Goal: Download file/media

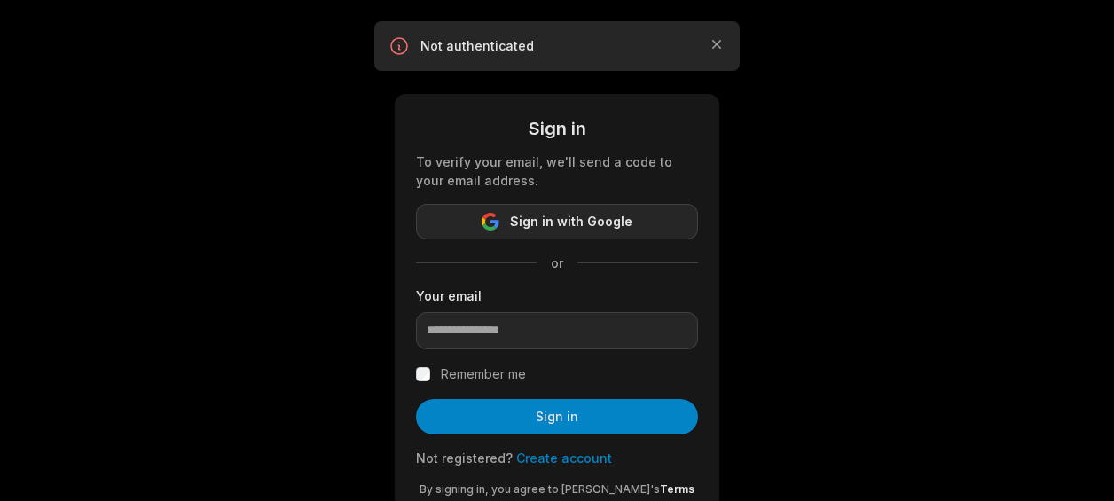
click at [557, 236] on button "Sign in with Google" at bounding box center [557, 221] width 282 height 35
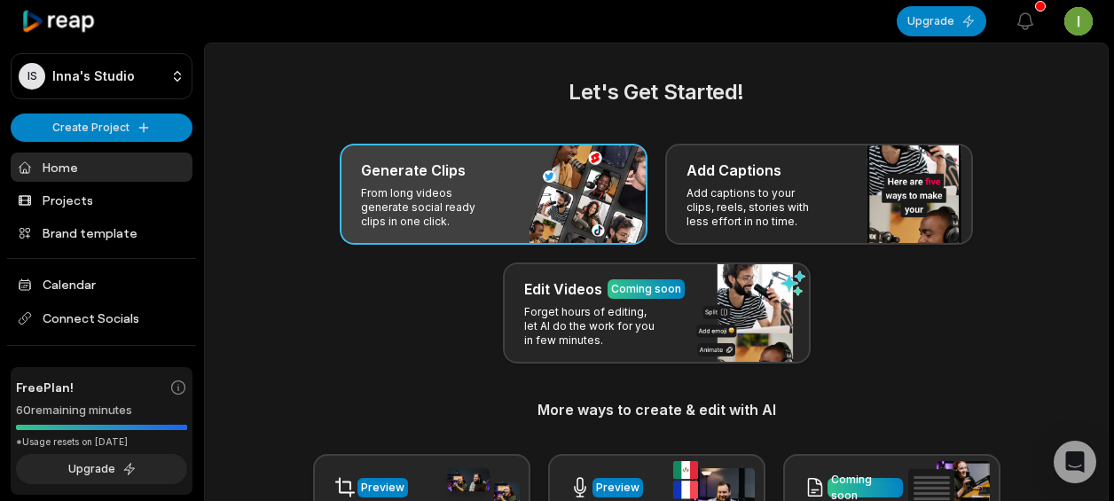
click at [463, 179] on div "Generate Clips" at bounding box center [493, 170] width 265 height 21
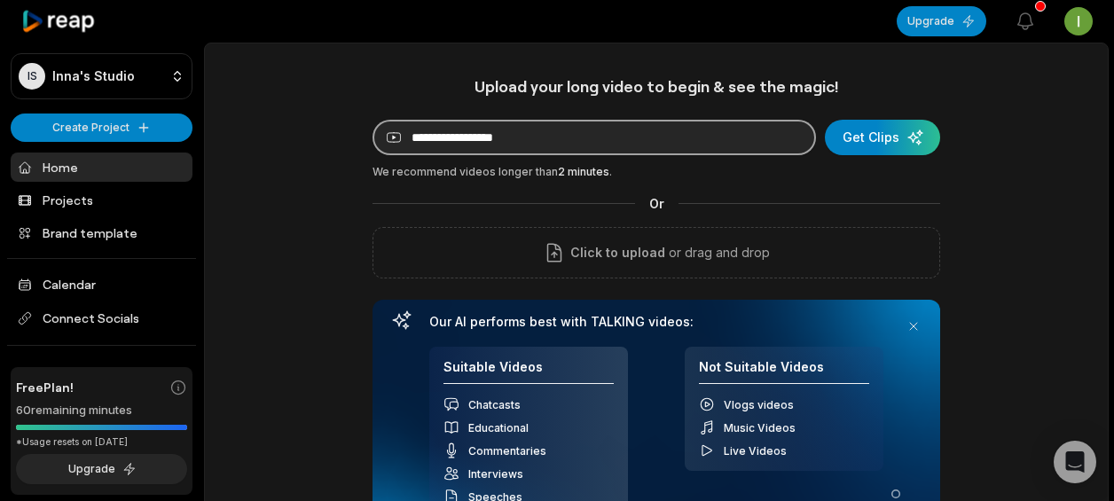
click at [537, 132] on input at bounding box center [593, 137] width 443 height 35
paste input "**********"
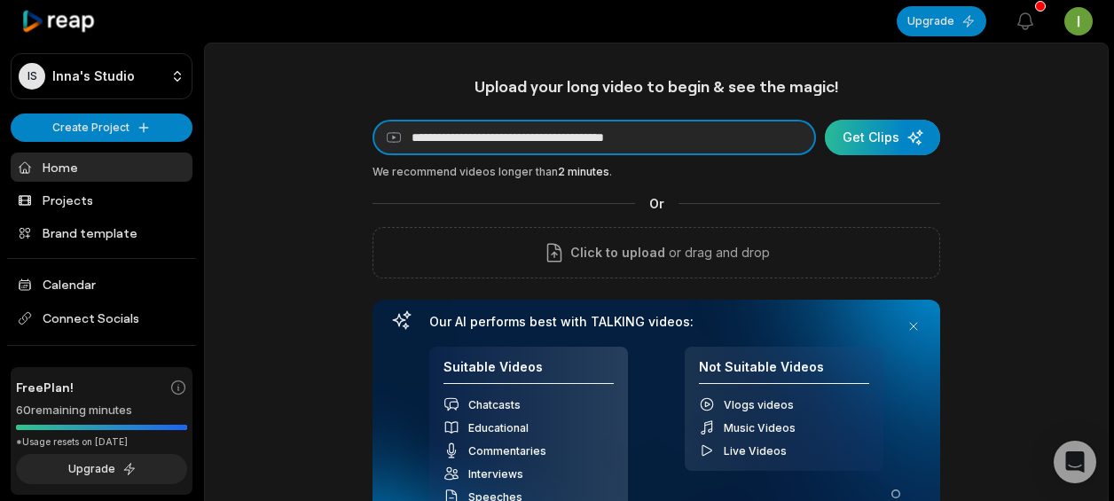
type input "**********"
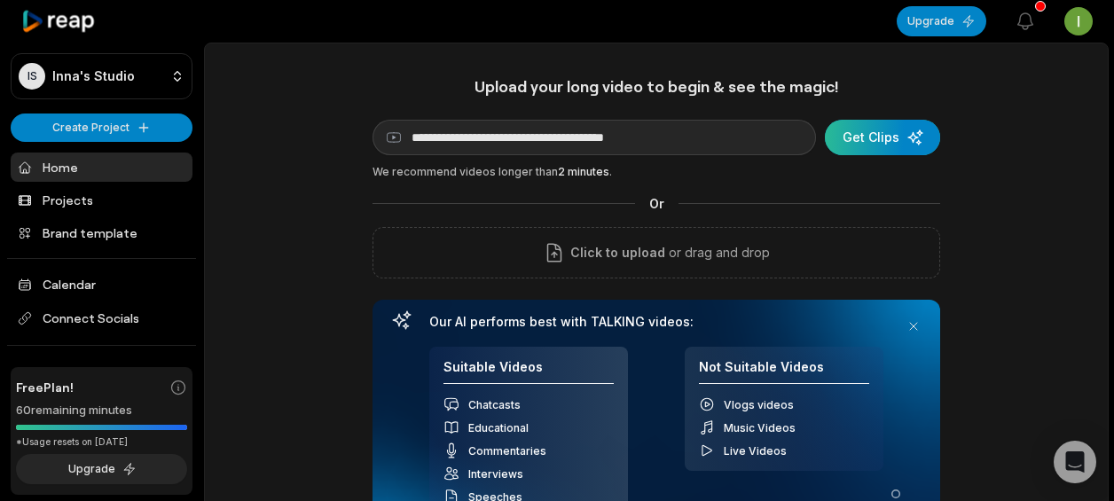
click at [870, 127] on div "submit" at bounding box center [882, 137] width 115 height 35
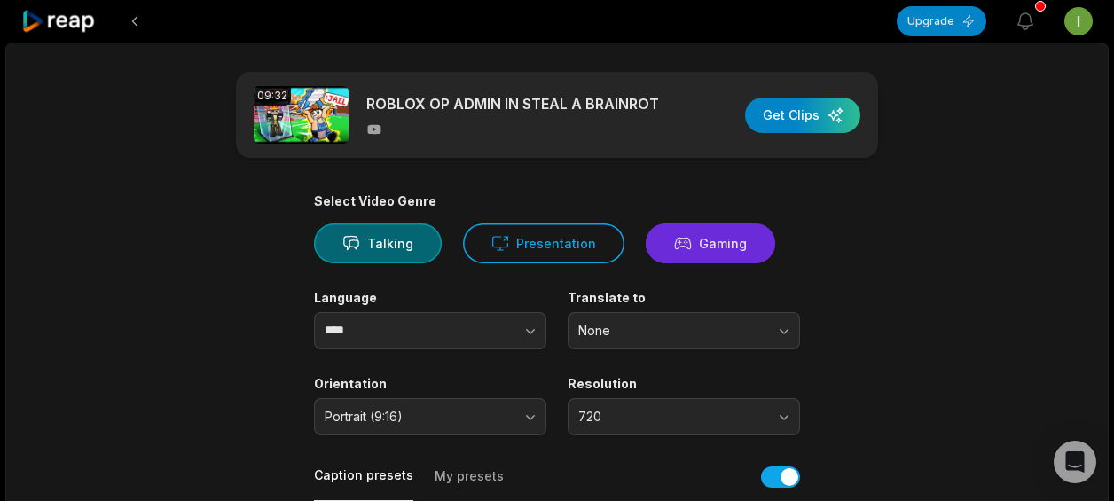
click at [679, 240] on icon at bounding box center [683, 243] width 18 height 19
click at [692, 239] on button "Gaming" at bounding box center [710, 243] width 129 height 40
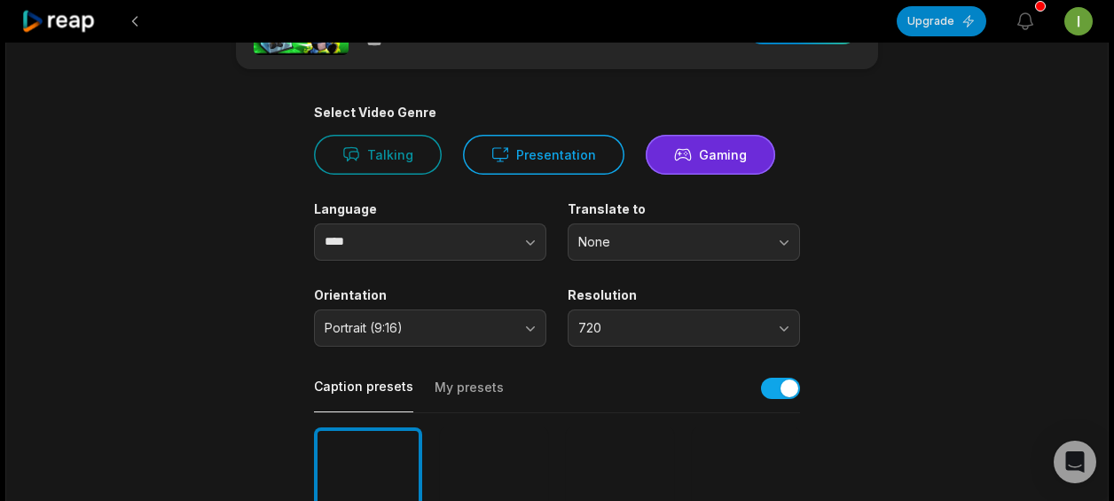
scroll to position [460, 0]
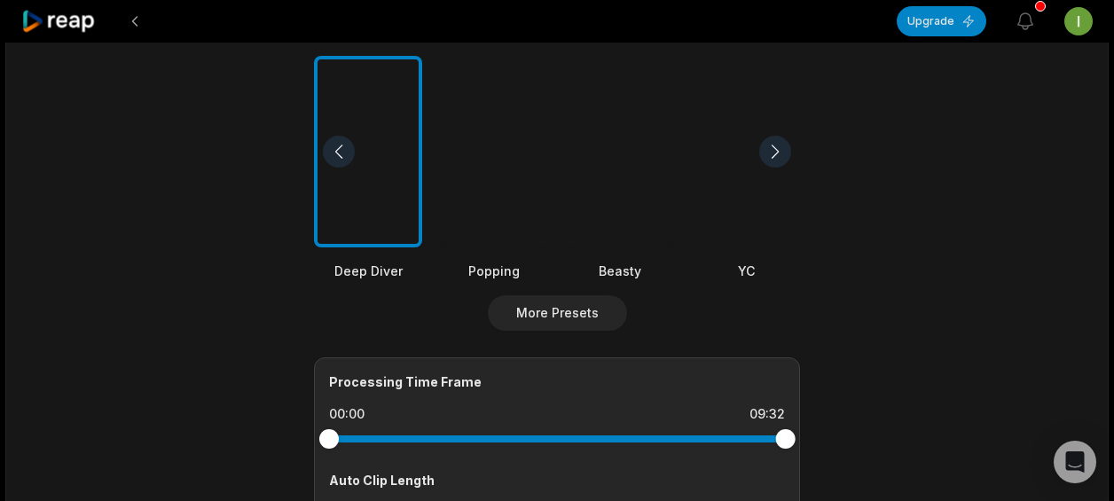
click at [607, 192] on div at bounding box center [620, 152] width 108 height 192
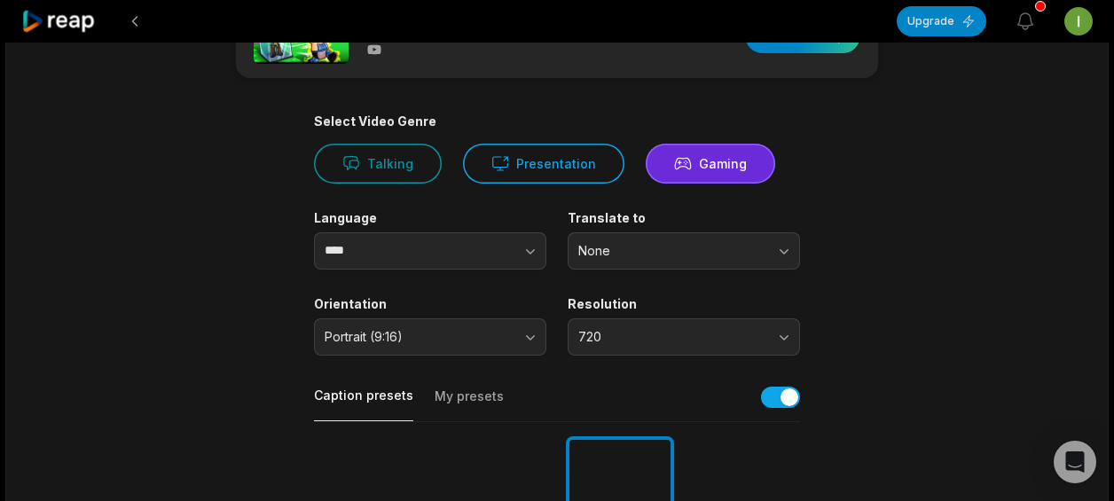
scroll to position [0, 0]
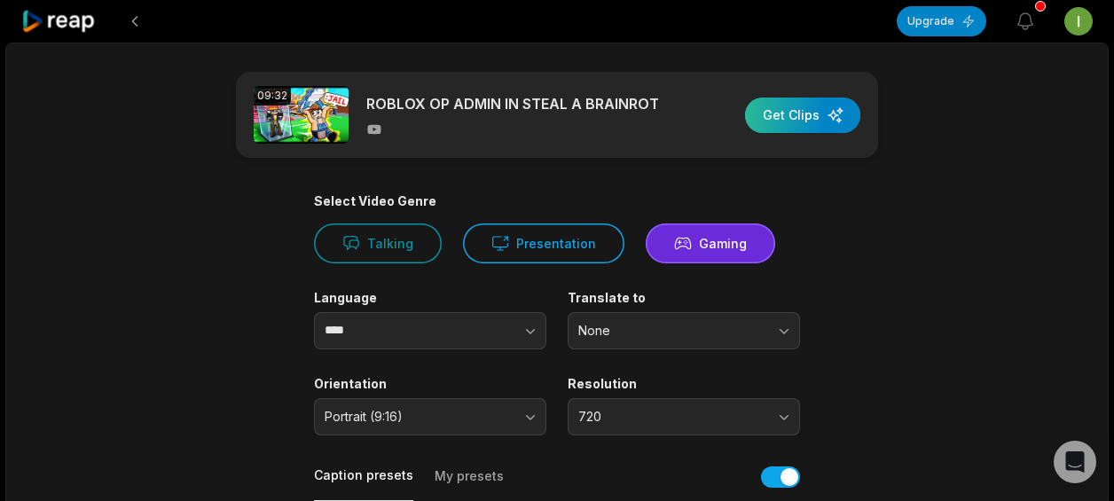
click at [807, 113] on div "button" at bounding box center [802, 115] width 115 height 35
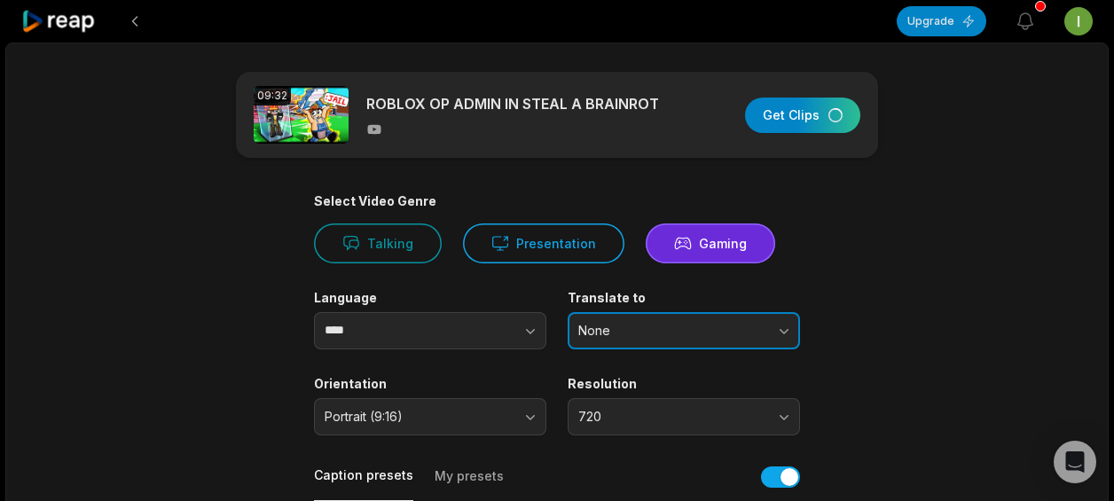
click at [699, 317] on button "None" at bounding box center [684, 330] width 232 height 37
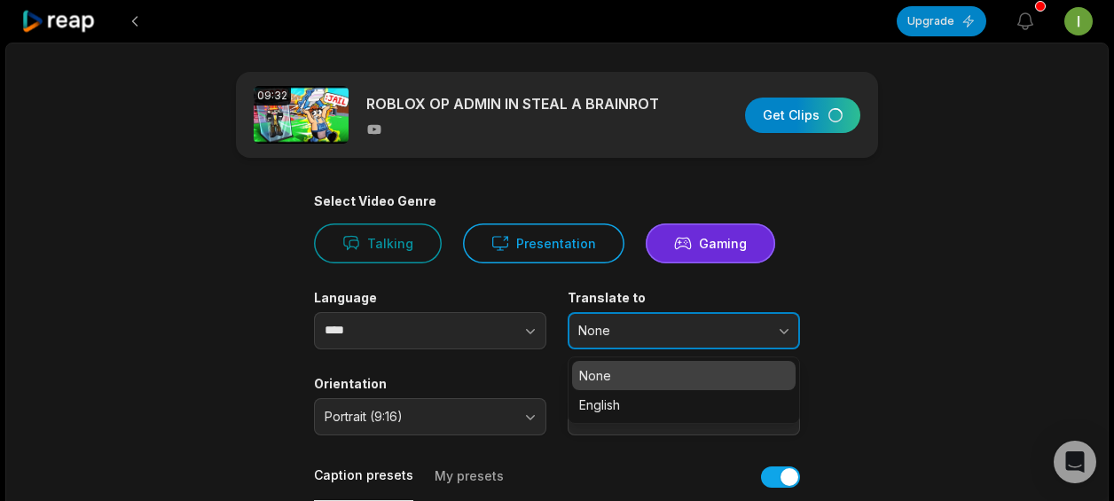
click at [698, 317] on button "None" at bounding box center [684, 330] width 232 height 37
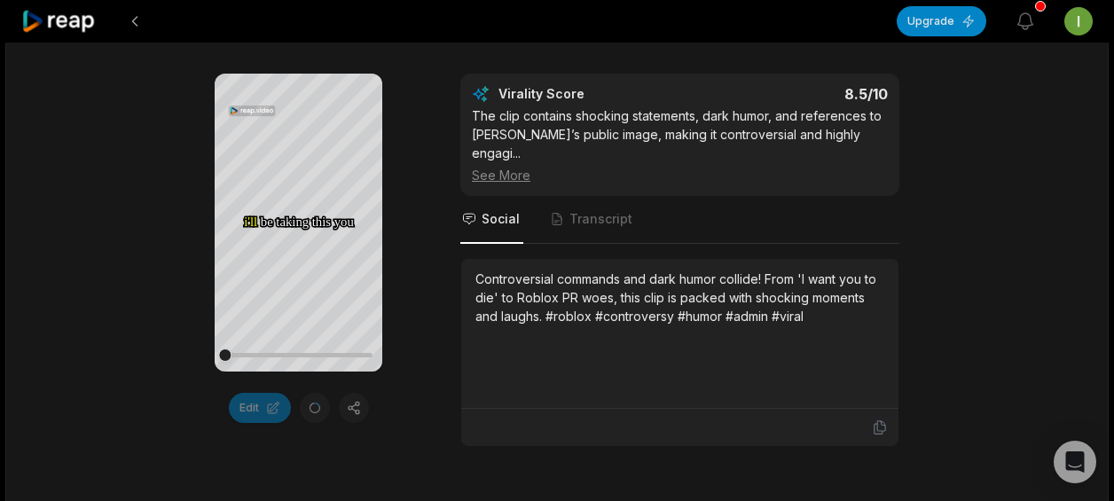
scroll to position [247, 0]
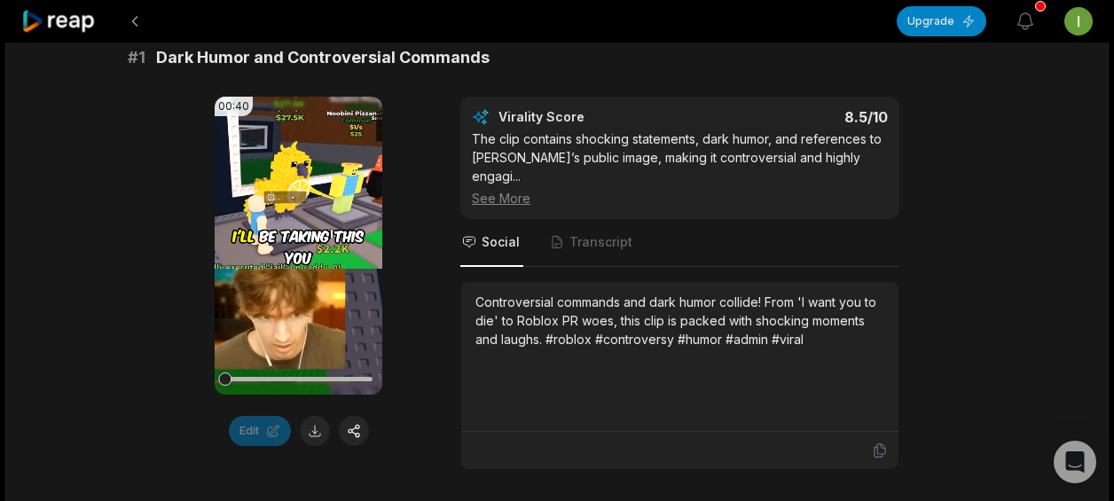
scroll to position [358, 0]
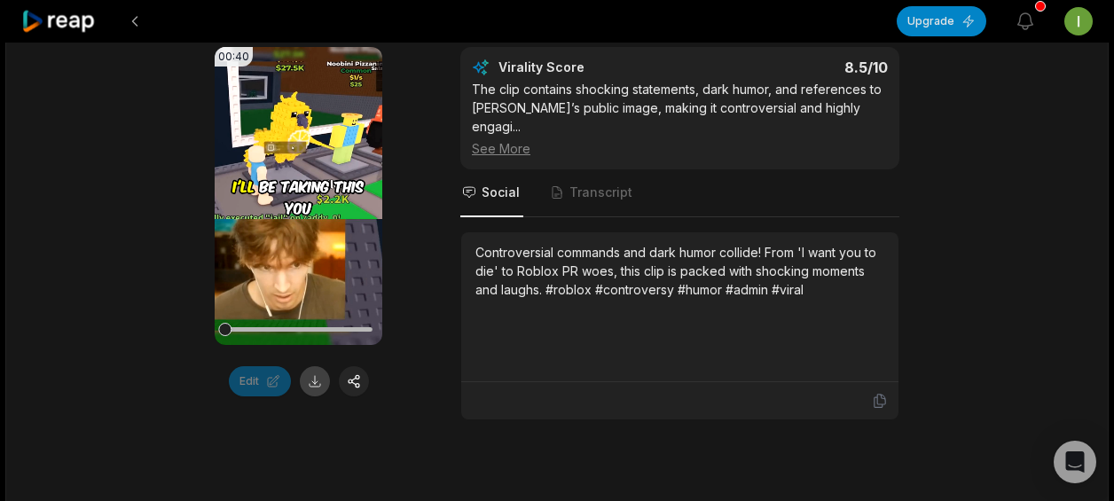
click at [319, 384] on button at bounding box center [315, 381] width 30 height 30
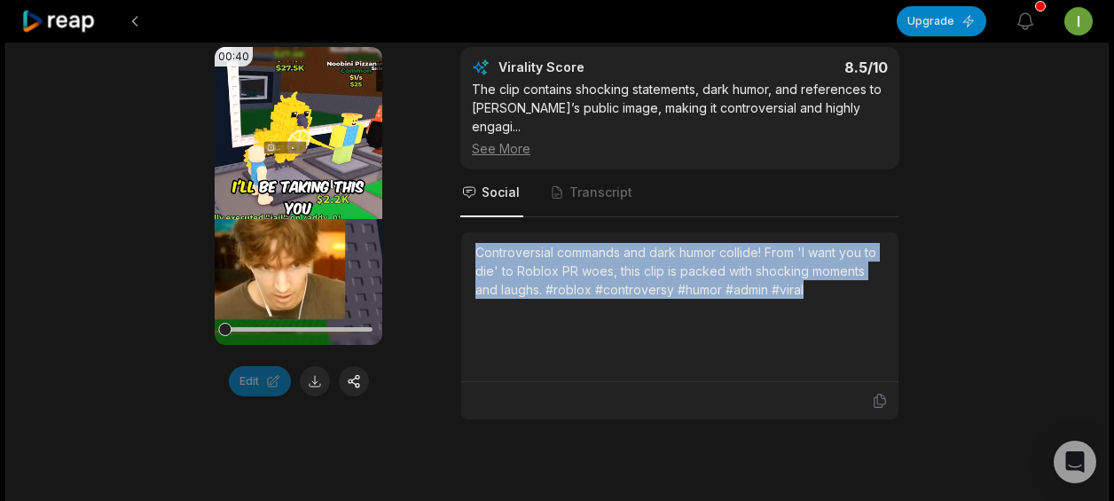
drag, startPoint x: 471, startPoint y: 221, endPoint x: 839, endPoint y: 271, distance: 371.5
click at [839, 271] on div "Controversial commands and dark humor collide! From 'I want you to die' to Robl…" at bounding box center [679, 307] width 437 height 150
copy div "Controversial commands and dark humor collide! From 'I want you to die' to Robl…"
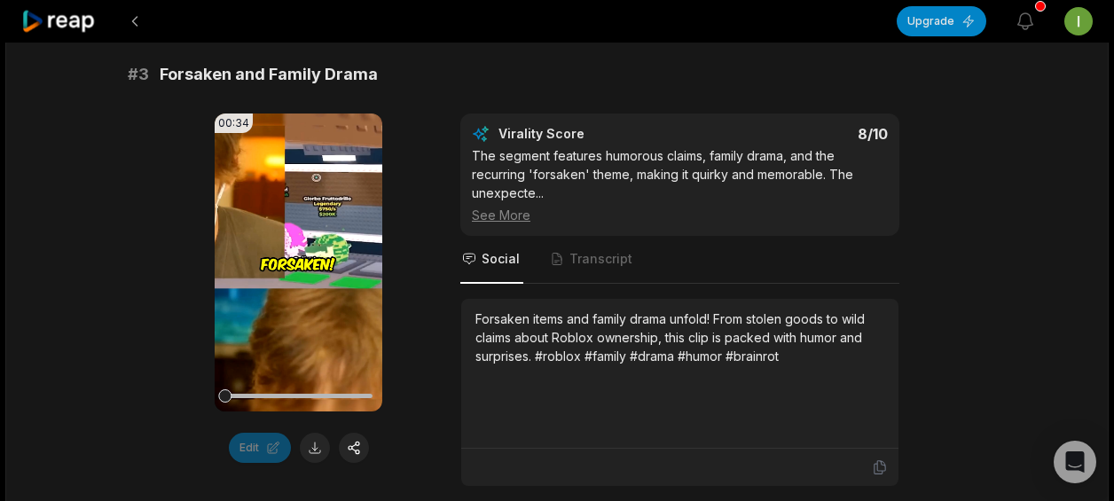
scroll to position [1378, 0]
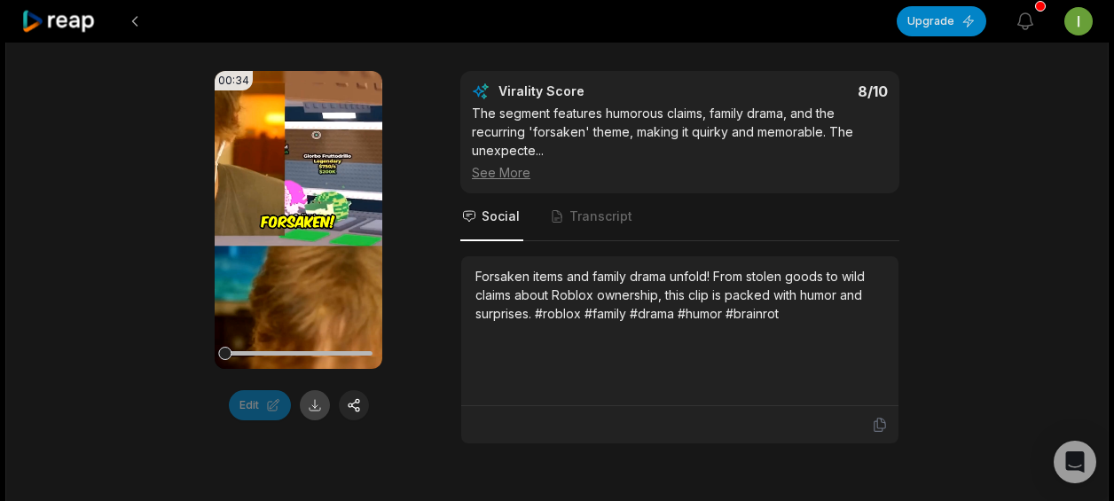
click at [320, 390] on button at bounding box center [315, 405] width 30 height 30
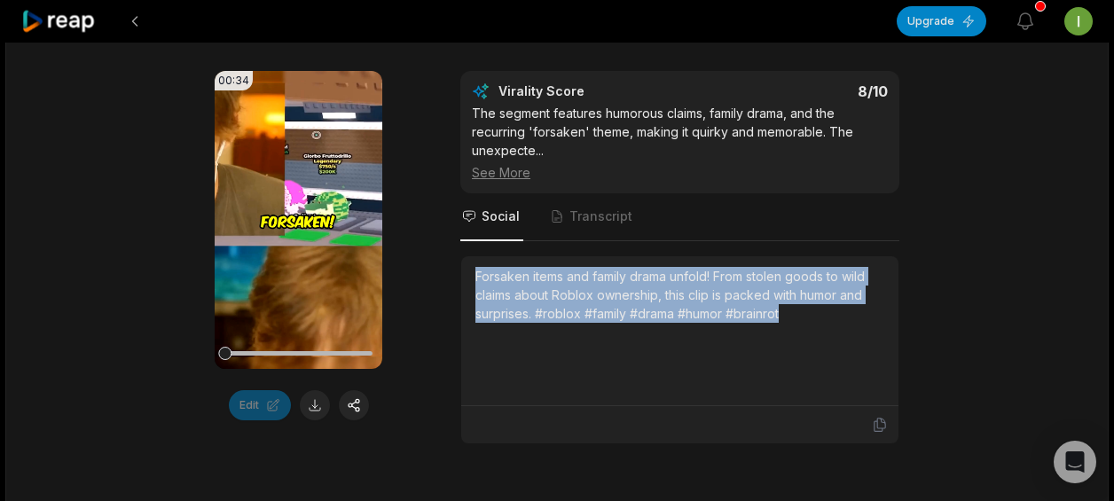
drag, startPoint x: 510, startPoint y: 257, endPoint x: 803, endPoint y: 290, distance: 295.4
click at [803, 290] on div "Forsaken items and family drama unfold! From stolen goods to wild claims about …" at bounding box center [679, 331] width 437 height 150
copy div "Forsaken items and family drama unfold! From stolen goods to wild claims about …"
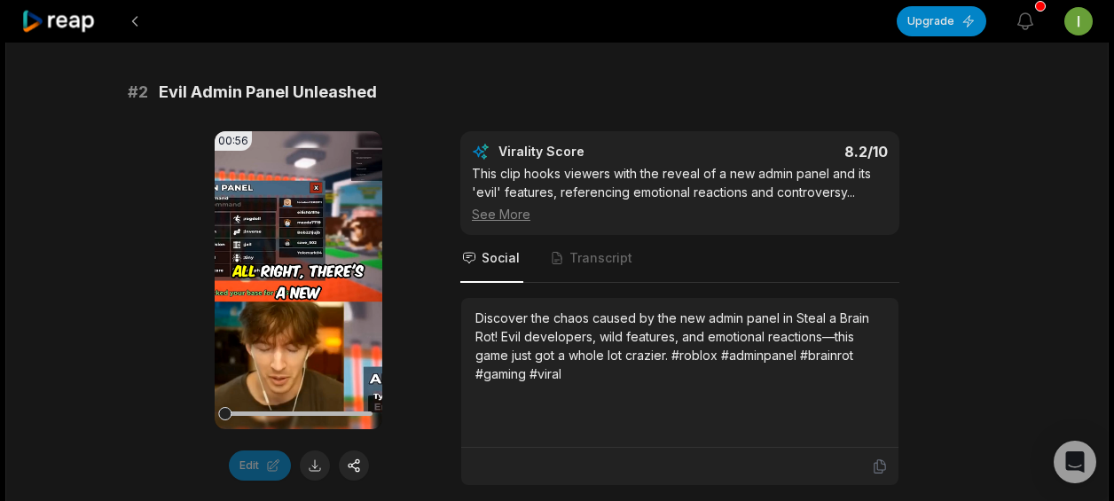
scroll to position [827, 0]
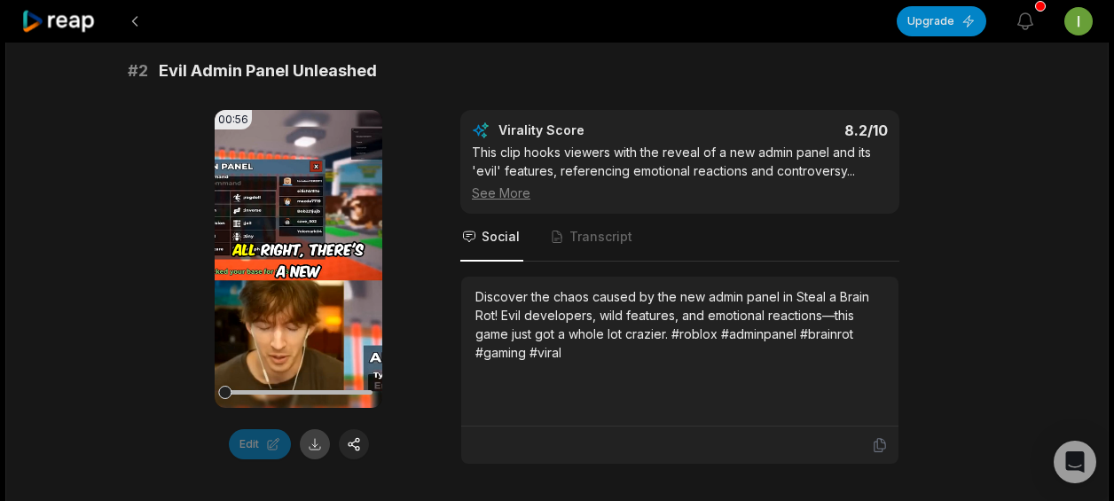
click at [314, 429] on button at bounding box center [315, 444] width 30 height 30
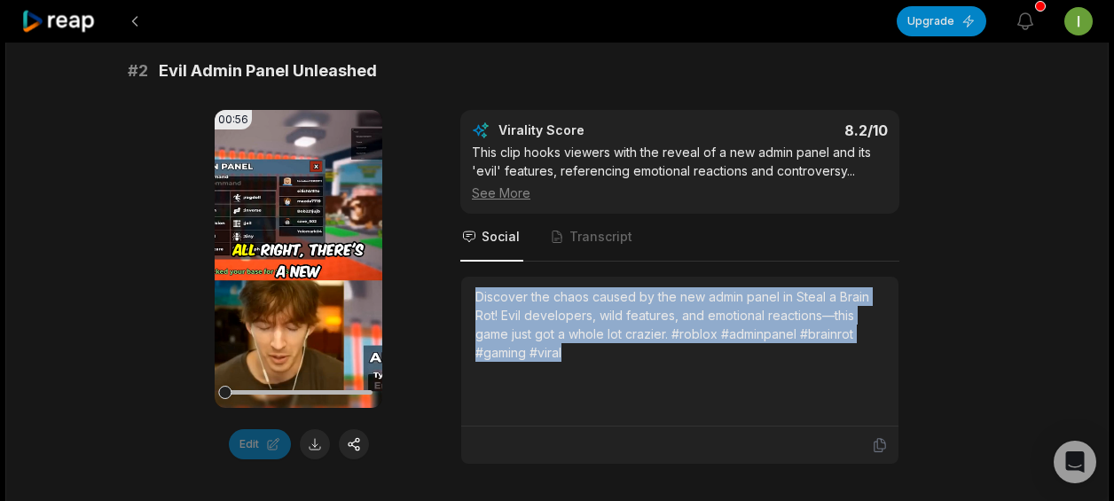
drag, startPoint x: 465, startPoint y: 275, endPoint x: 605, endPoint y: 340, distance: 154.3
click at [605, 340] on div "Discover the chaos caused by the new admin panel in Steal a Brain Rot! Evil dev…" at bounding box center [679, 352] width 437 height 150
copy div "Discover the chaos caused by the new admin panel in Steal a Brain Rot! Evil dev…"
